Goal: Information Seeking & Learning: Learn about a topic

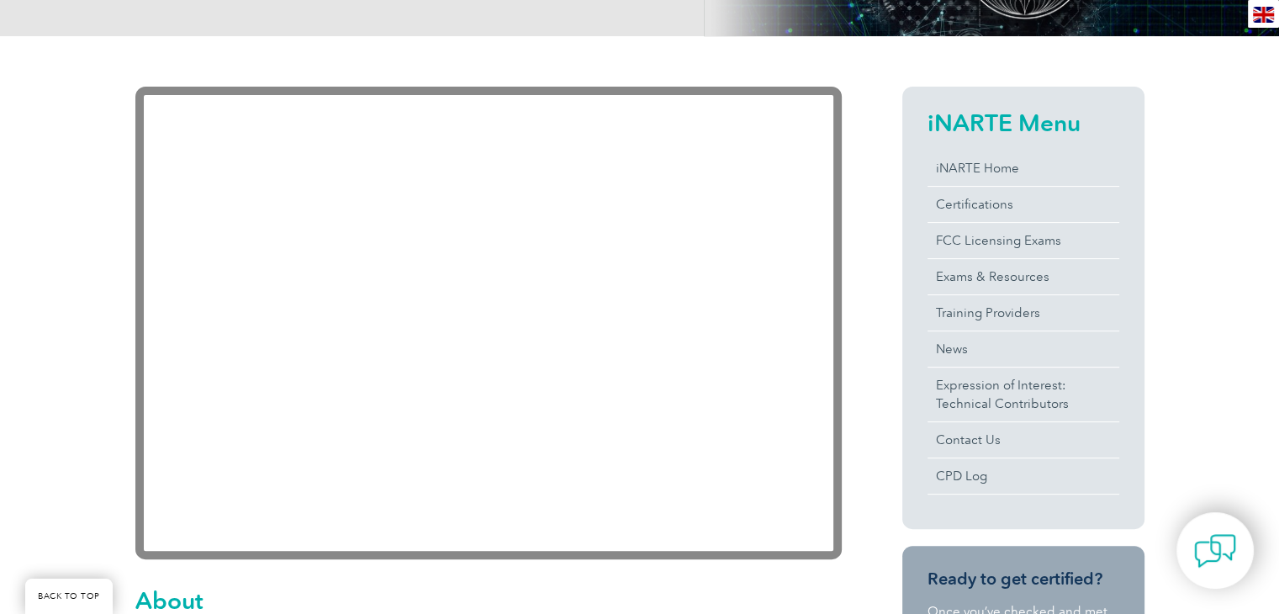
scroll to position [336, 0]
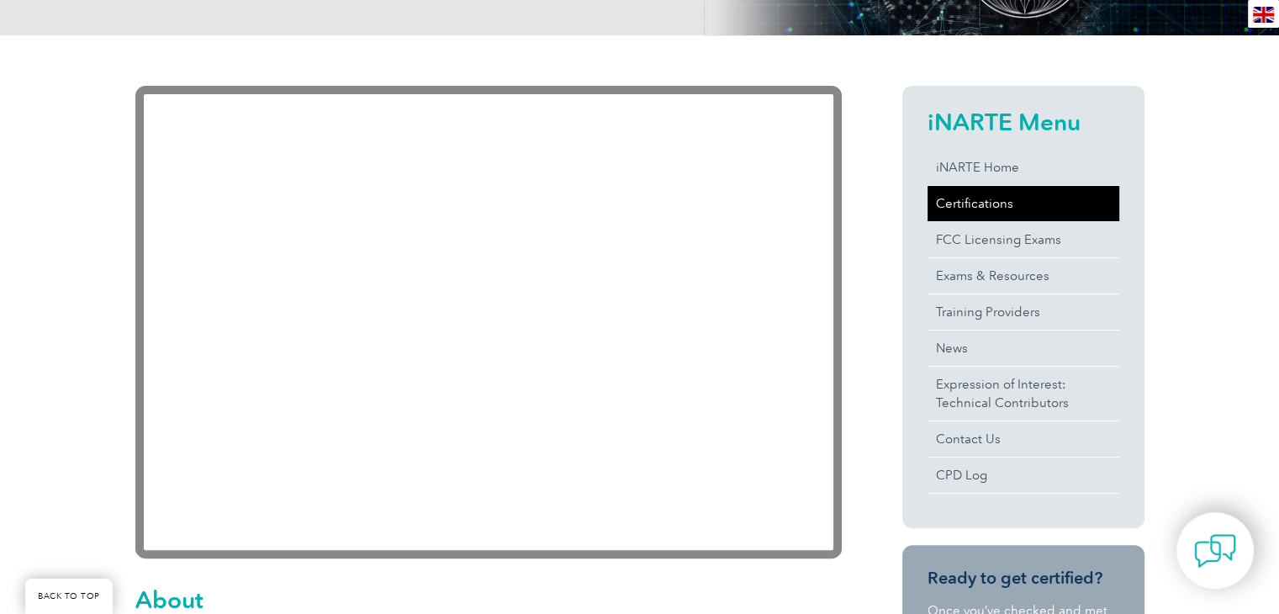
click at [965, 196] on link "Certifications" at bounding box center [1023, 203] width 192 height 35
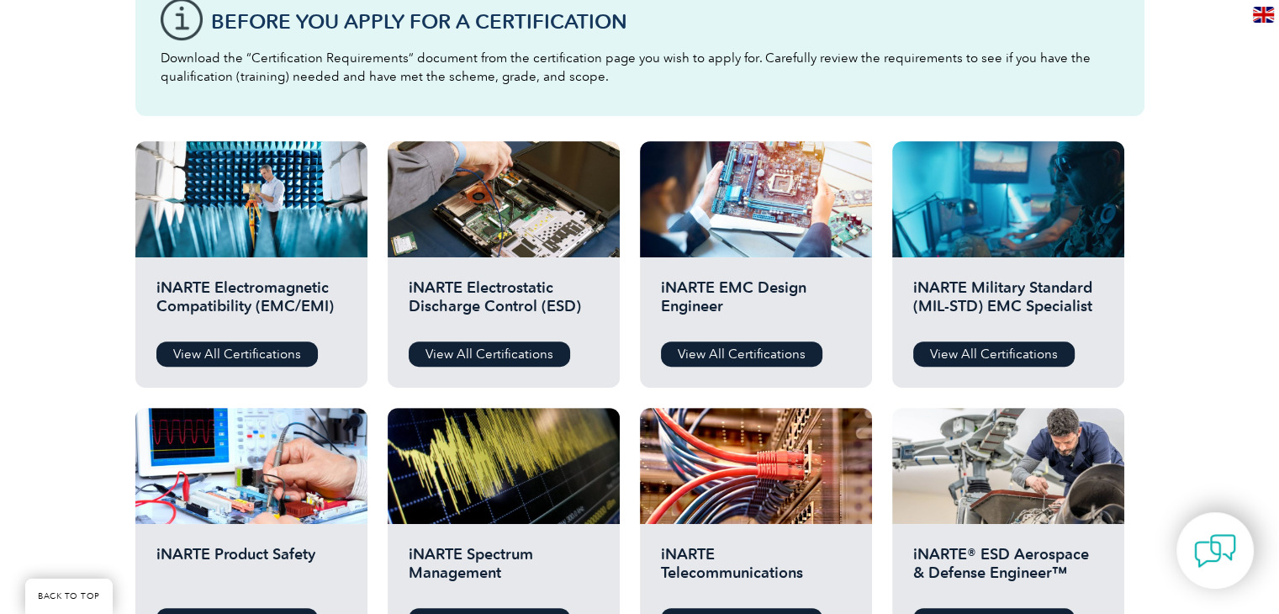
scroll to position [504, 0]
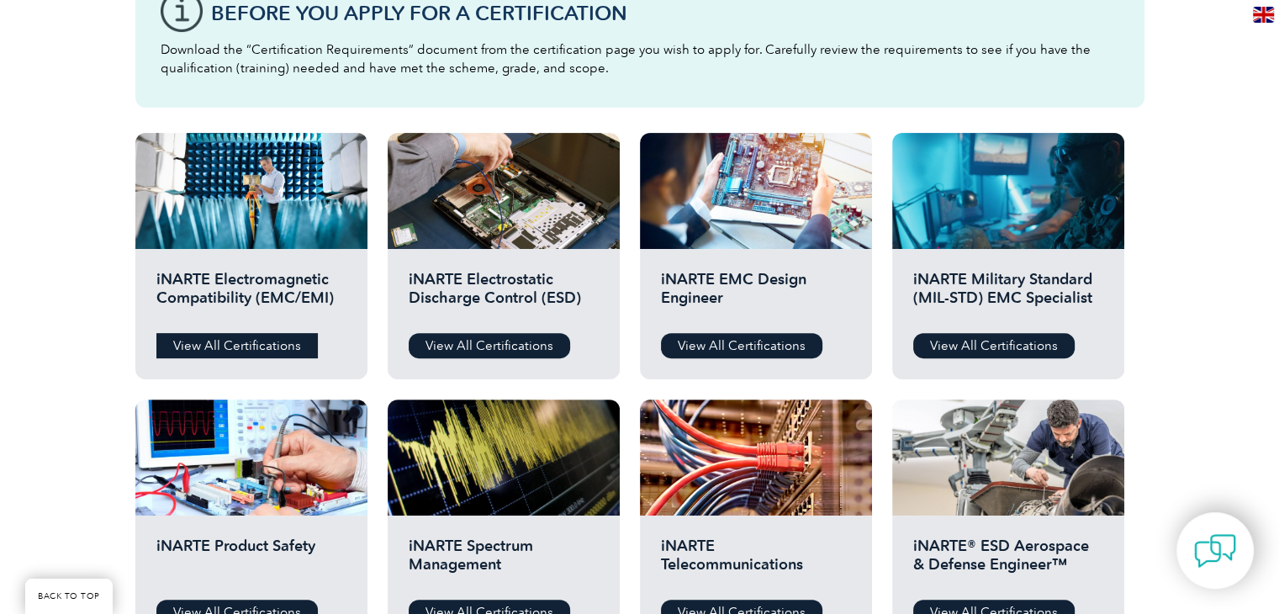
click at [250, 340] on link "View All Certifications" at bounding box center [236, 345] width 161 height 25
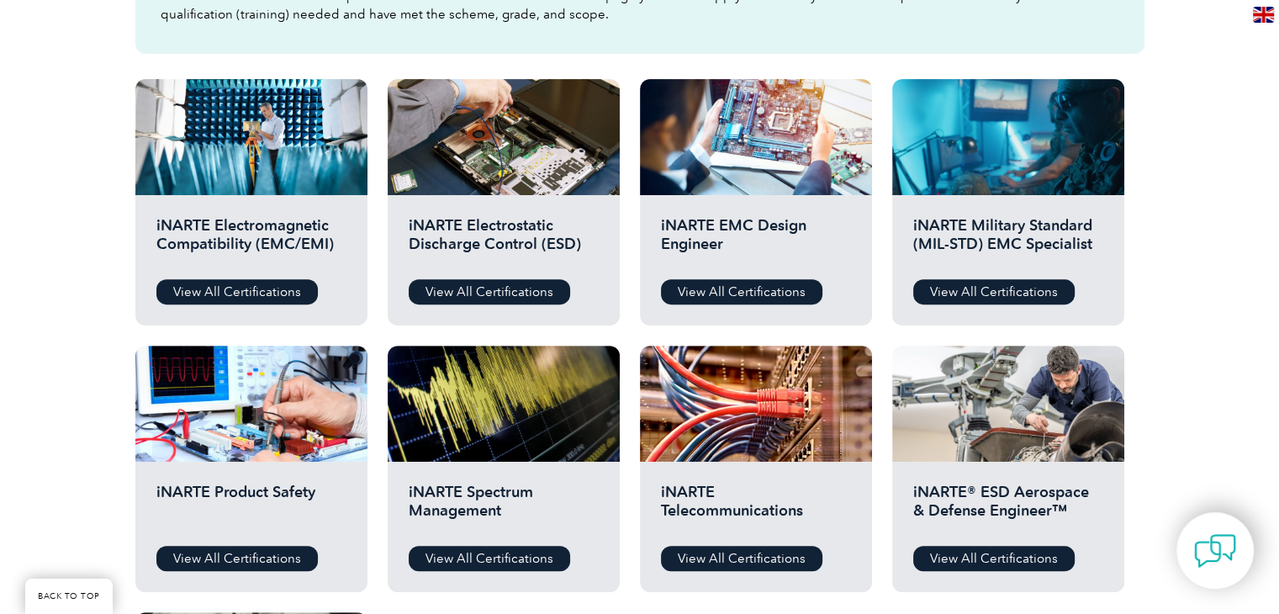
scroll to position [588, 0]
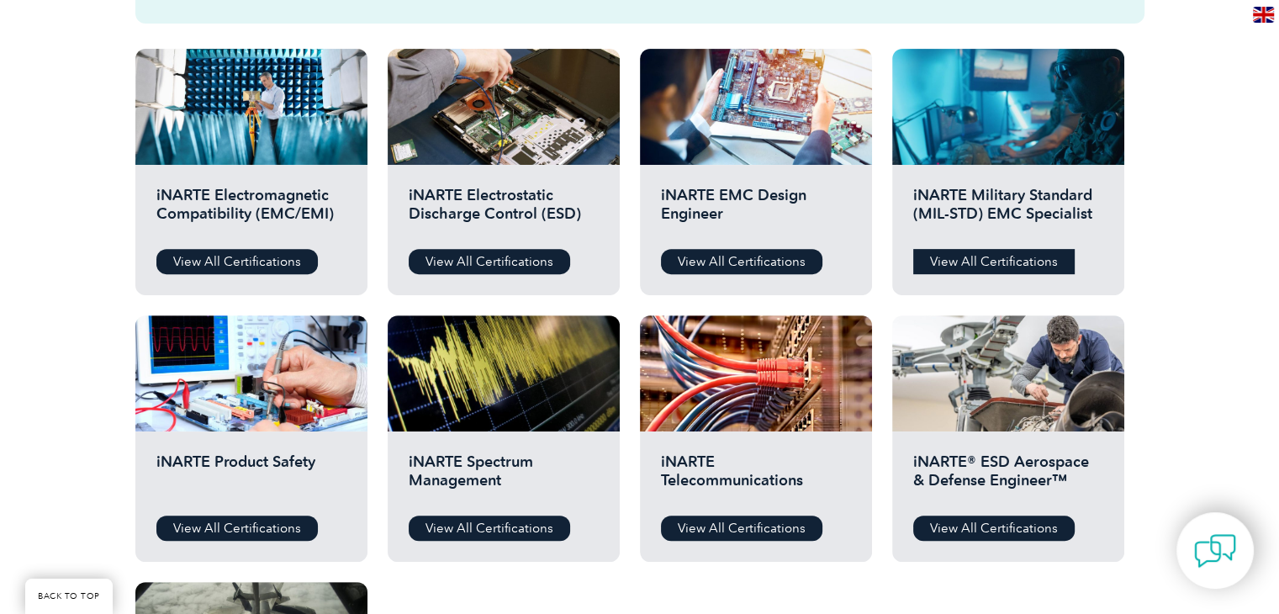
click at [967, 261] on link "View All Certifications" at bounding box center [993, 261] width 161 height 25
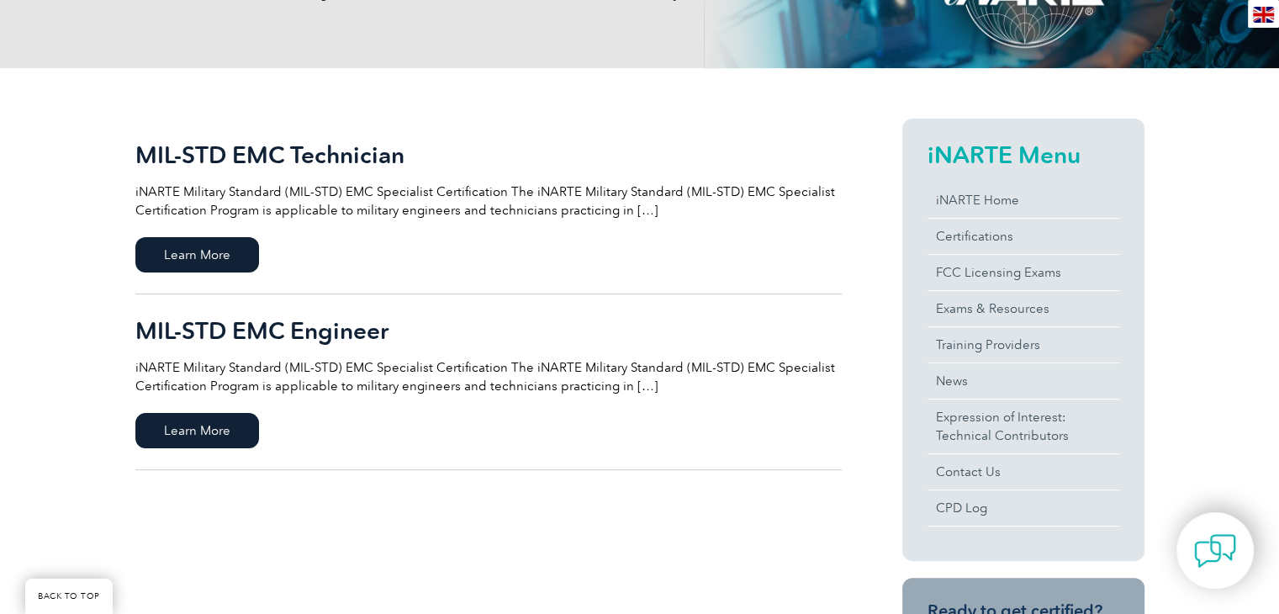
scroll to position [336, 0]
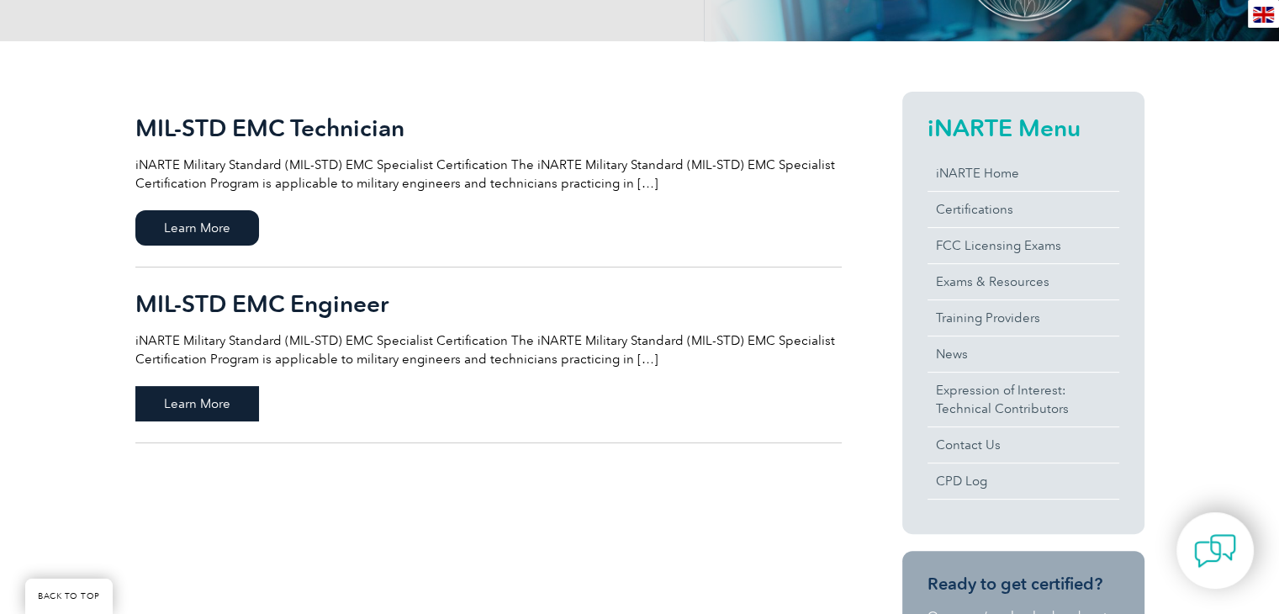
click at [205, 398] on span "Learn More" at bounding box center [197, 403] width 124 height 35
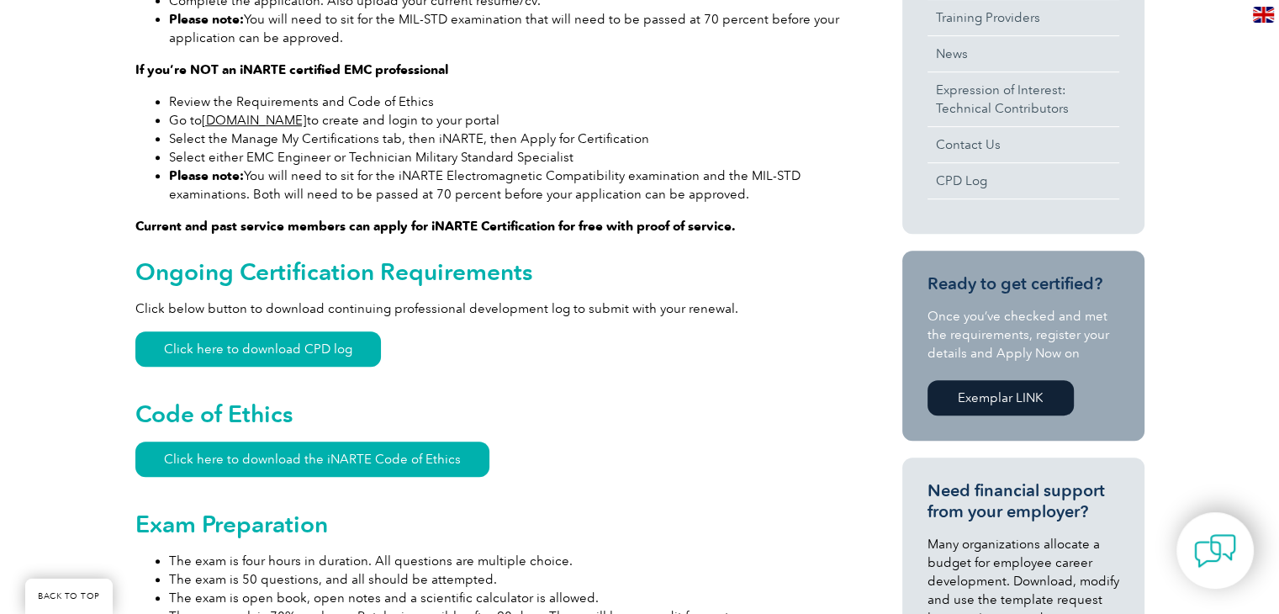
scroll to position [757, 0]
